Goal: Transaction & Acquisition: Purchase product/service

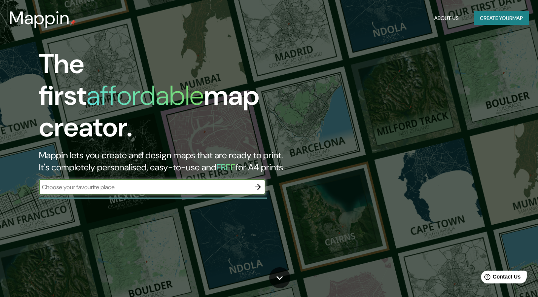
click at [501, 18] on button "Create your map" at bounding box center [501, 18] width 55 height 14
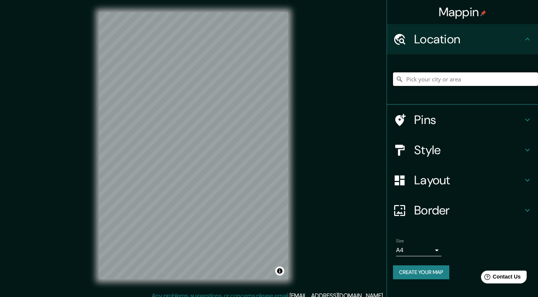
click at [437, 79] on input "Pick your city or area" at bounding box center [465, 79] width 145 height 14
type input "[PERSON_NAME]"
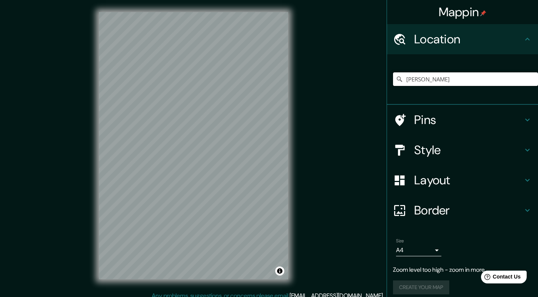
click at [449, 81] on input "[PERSON_NAME]" at bounding box center [465, 79] width 145 height 14
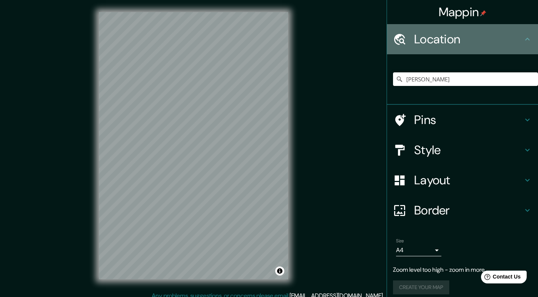
click at [452, 43] on h4 "Location" at bounding box center [468, 39] width 109 height 15
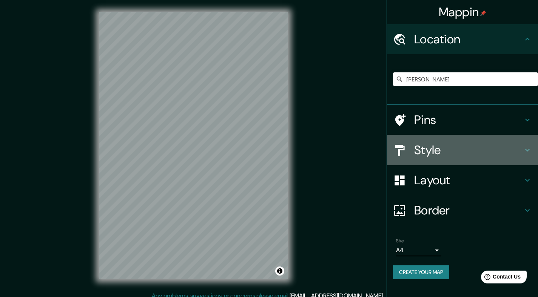
click at [442, 152] on h4 "Style" at bounding box center [468, 150] width 109 height 15
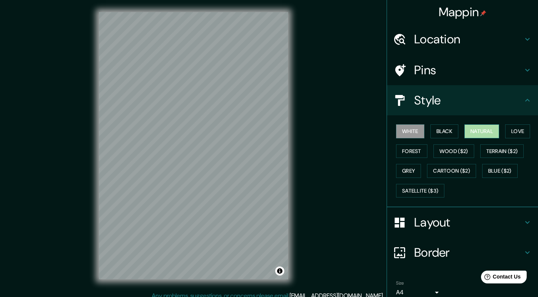
click at [481, 129] on button "Natural" at bounding box center [481, 132] width 35 height 14
click at [453, 130] on button "Black" at bounding box center [444, 132] width 28 height 14
click at [478, 129] on button "Natural" at bounding box center [481, 132] width 35 height 14
click at [447, 131] on button "Black" at bounding box center [444, 132] width 28 height 14
click at [413, 130] on button "White" at bounding box center [410, 132] width 28 height 14
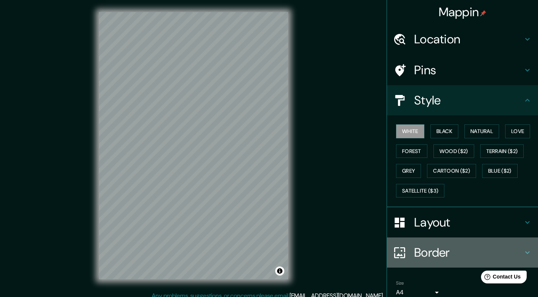
click at [429, 247] on h4 "Border" at bounding box center [468, 252] width 109 height 15
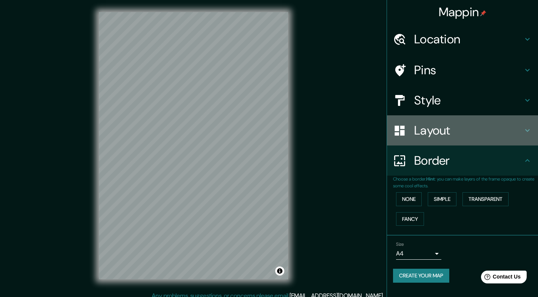
click at [431, 125] on h4 "Layout" at bounding box center [468, 130] width 109 height 15
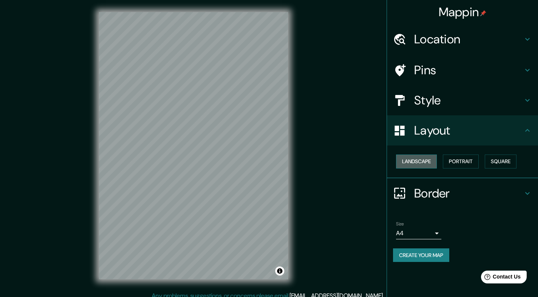
click at [415, 166] on button "Landscape" at bounding box center [416, 162] width 41 height 14
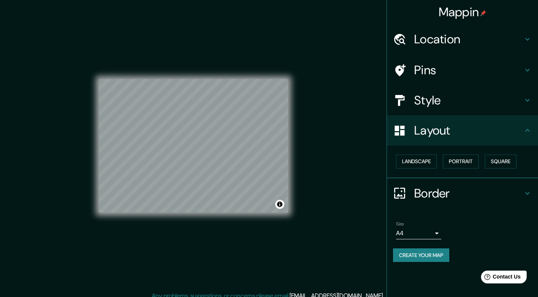
scroll to position [3, 0]
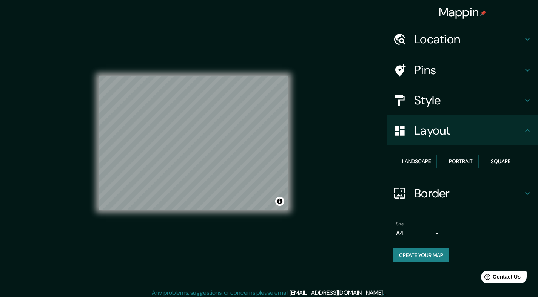
click at [446, 103] on h4 "Style" at bounding box center [468, 100] width 109 height 15
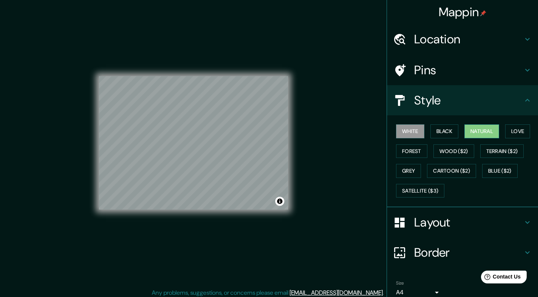
click at [484, 132] on button "Natural" at bounding box center [481, 132] width 35 height 14
